Goal: Information Seeking & Learning: Learn about a topic

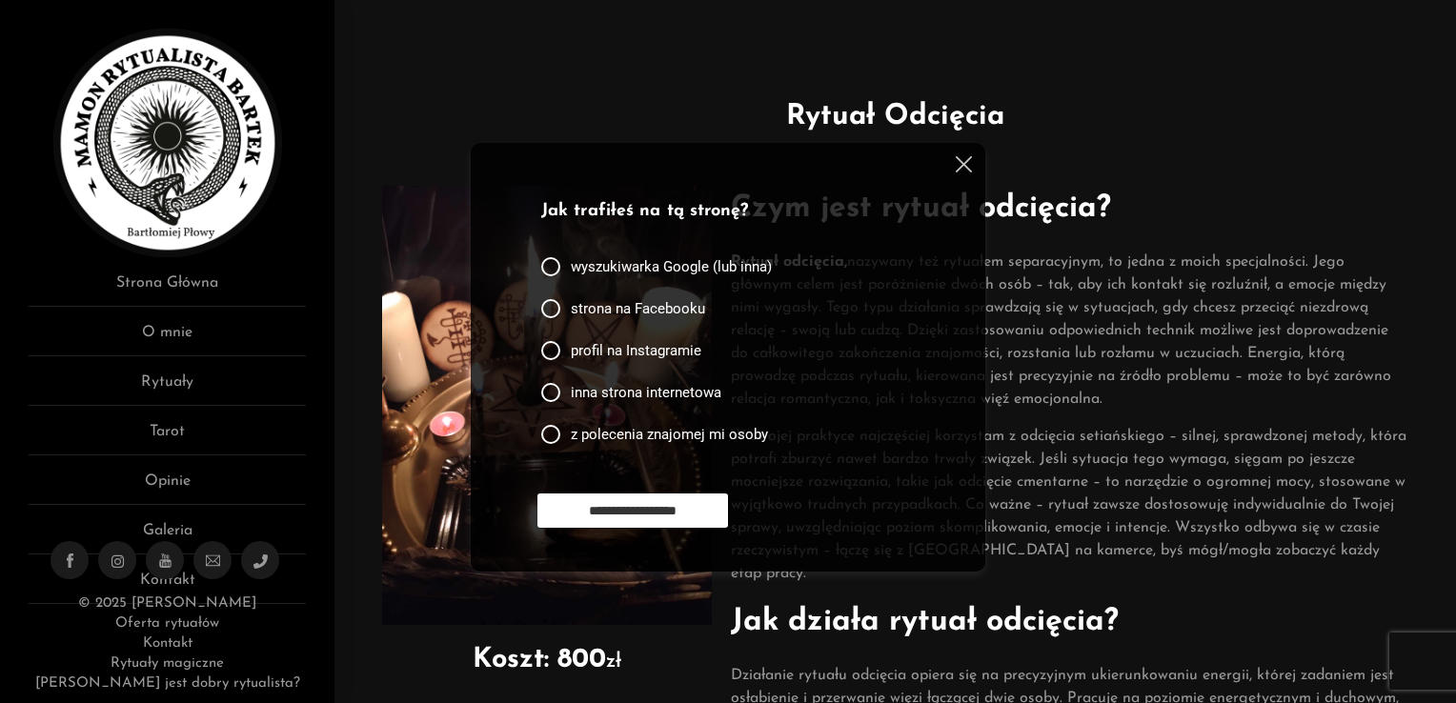
click at [964, 162] on img at bounding box center [964, 164] width 16 height 16
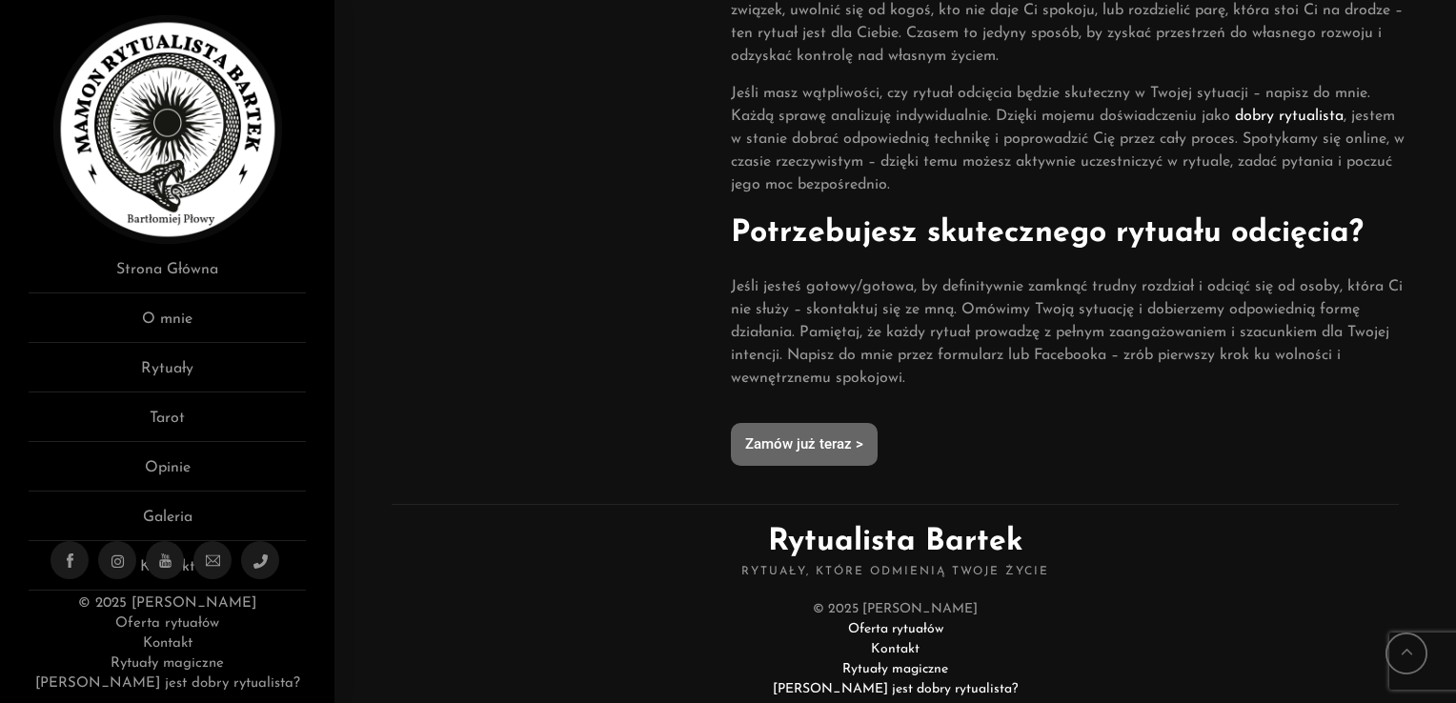
scroll to position [1521, 0]
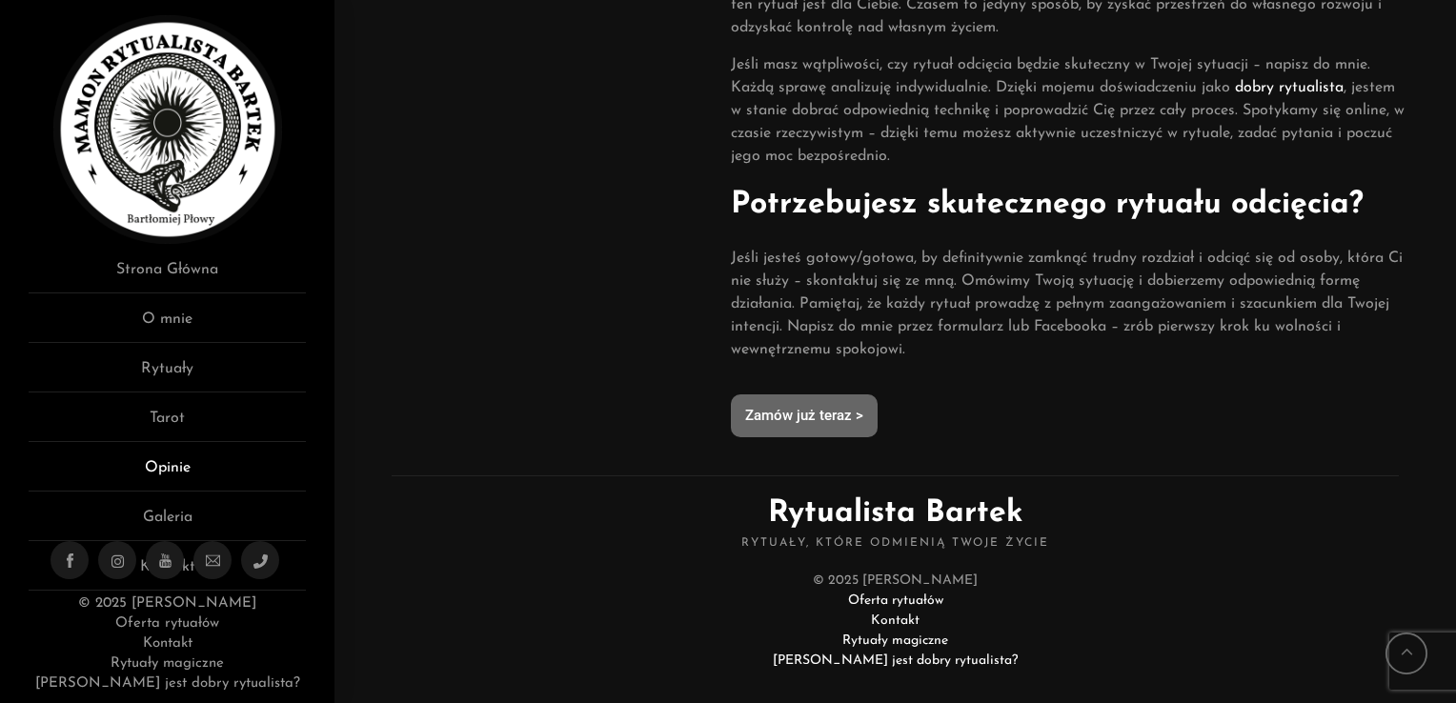
click at [161, 462] on link "Opinie" at bounding box center [167, 473] width 277 height 35
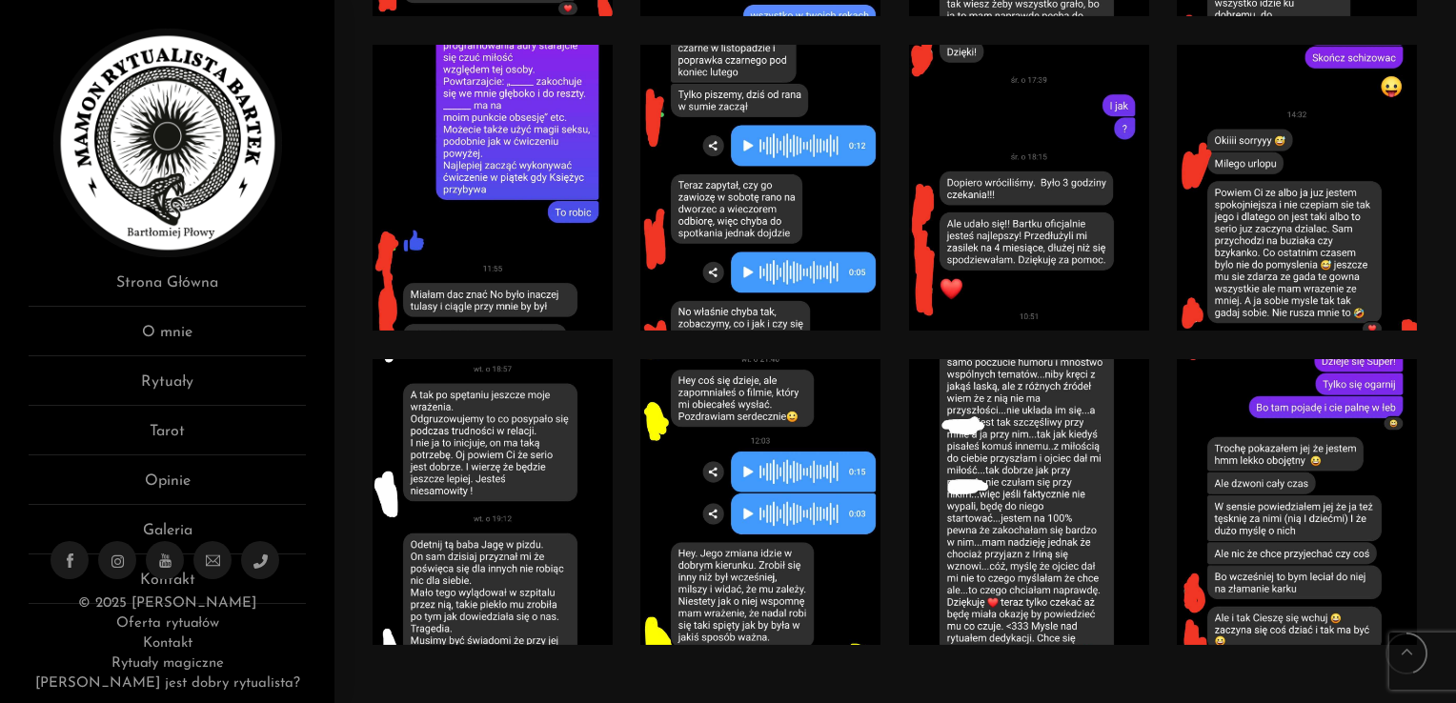
scroll to position [5812, 0]
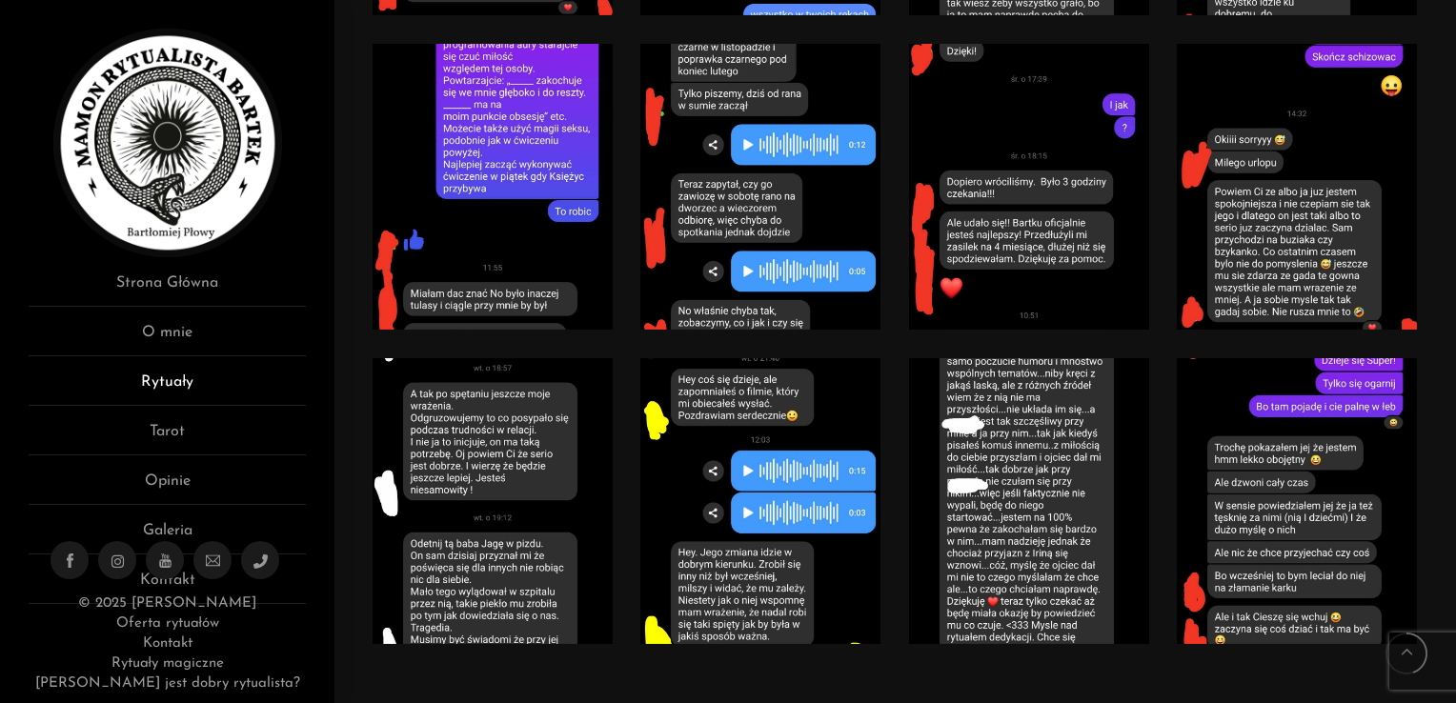
click at [179, 378] on link "Rytuały" at bounding box center [167, 388] width 277 height 35
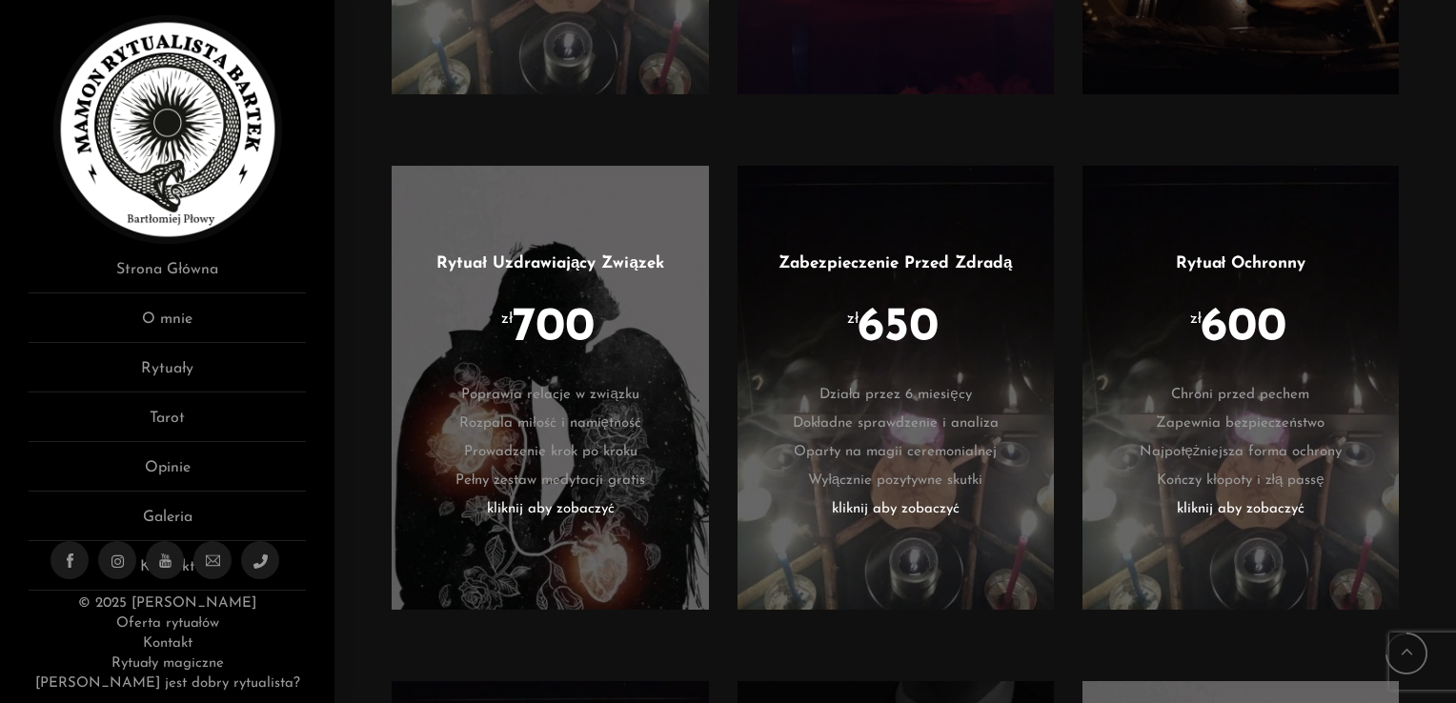
scroll to position [3621, 0]
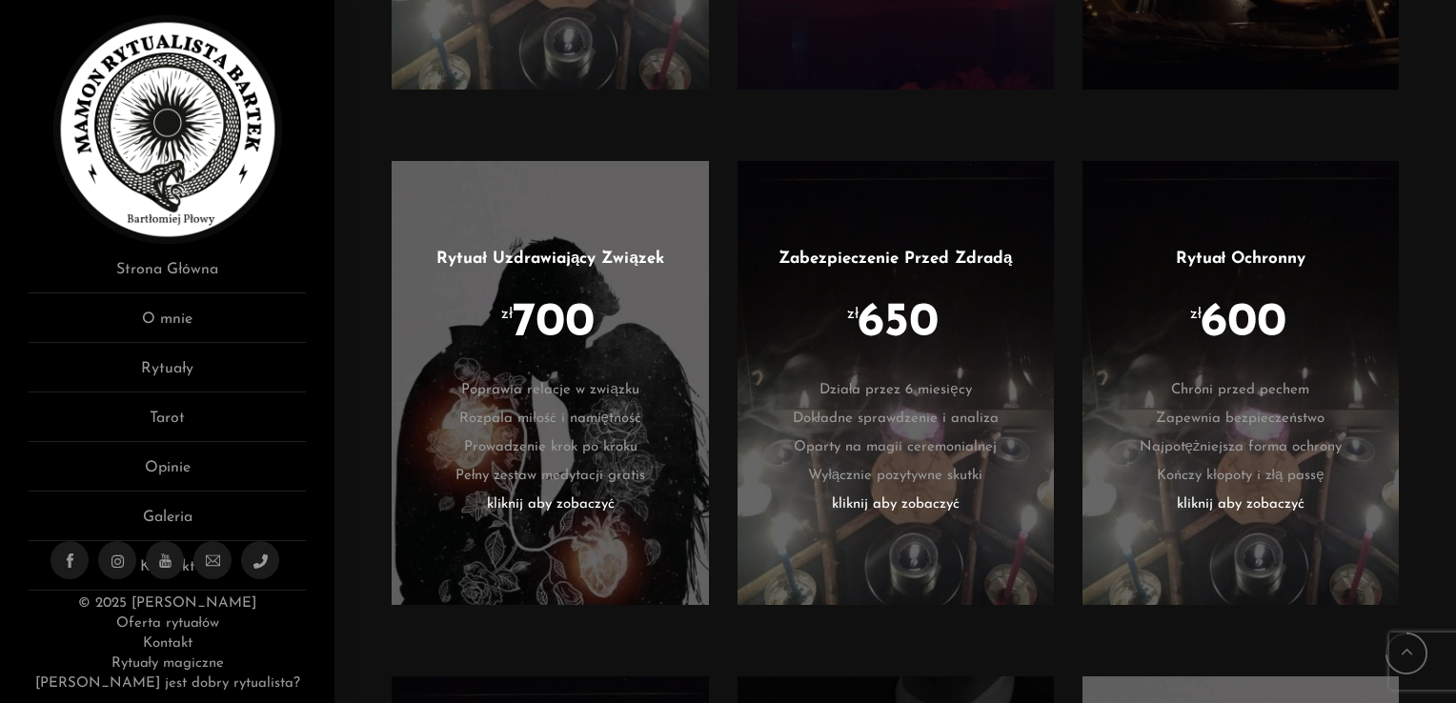
click at [919, 250] on ul "Zabezpieczenie Przed Zdradą zł 650 Działa przez 6 miesięcy Dokładne sprawdzenie…" at bounding box center [895, 383] width 259 height 272
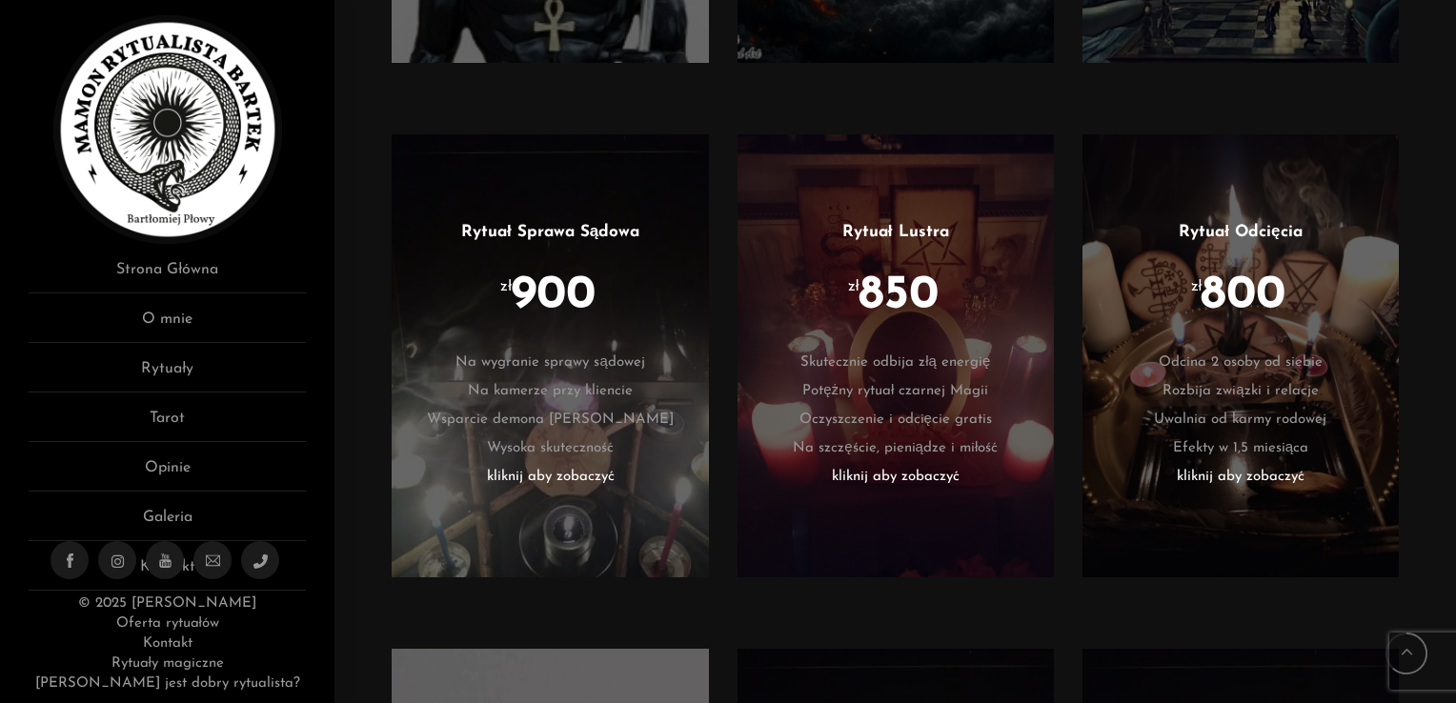
scroll to position [3026, 0]
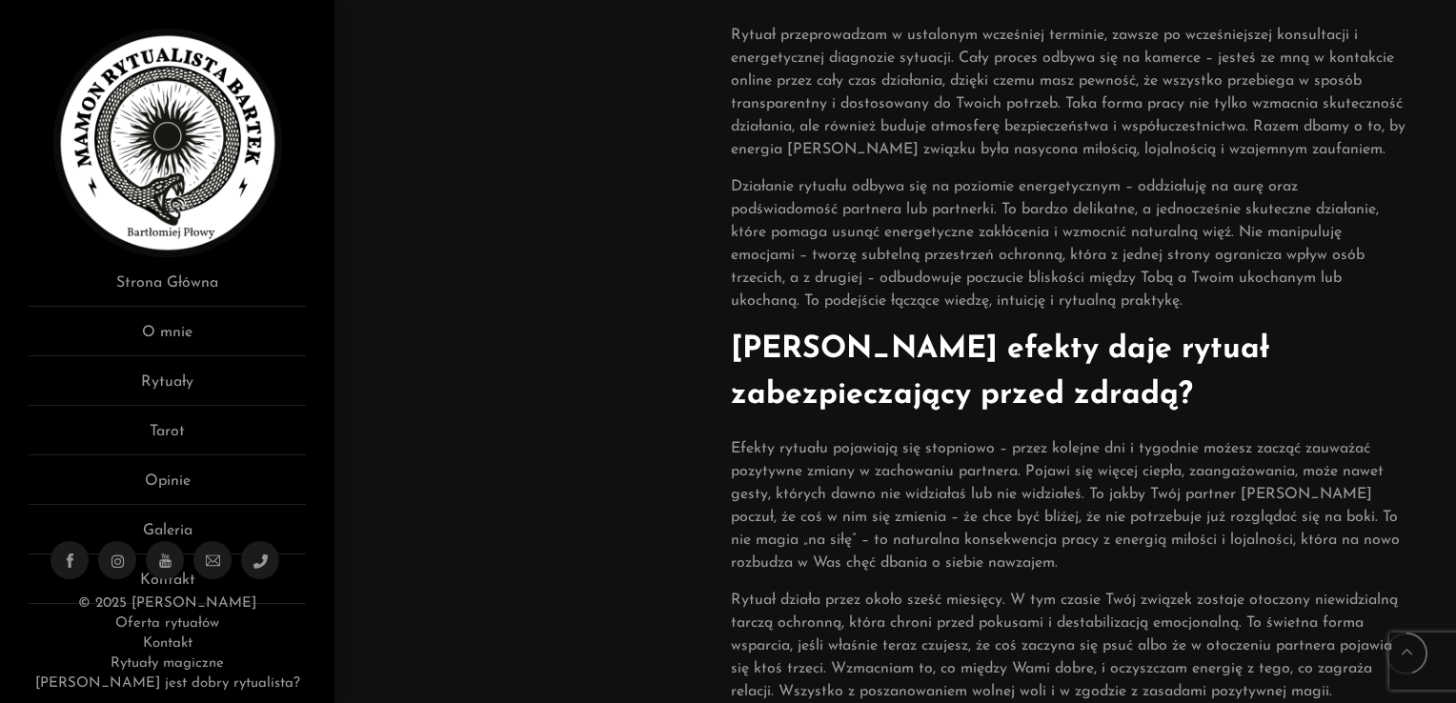
scroll to position [762, 0]
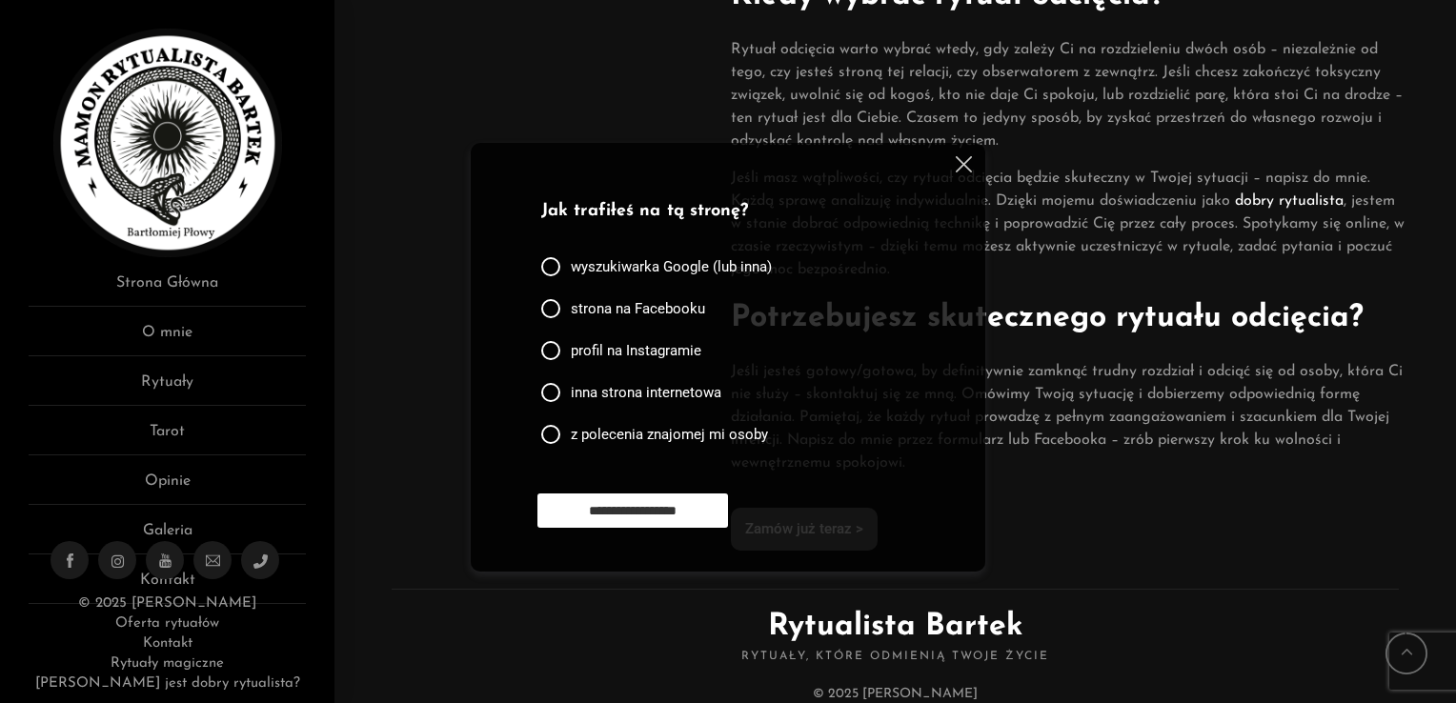
scroll to position [1514, 0]
